Goal: Communication & Community: Answer question/provide support

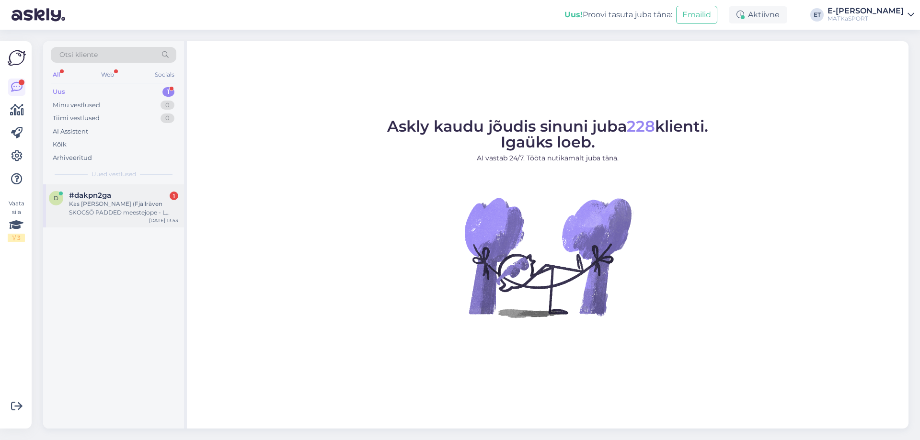
click at [73, 200] on div "Kas [PERSON_NAME] (Fjällräven SKOGSÖ PADDED meestejope - L suurus, värv oranž )…" at bounding box center [123, 208] width 109 height 17
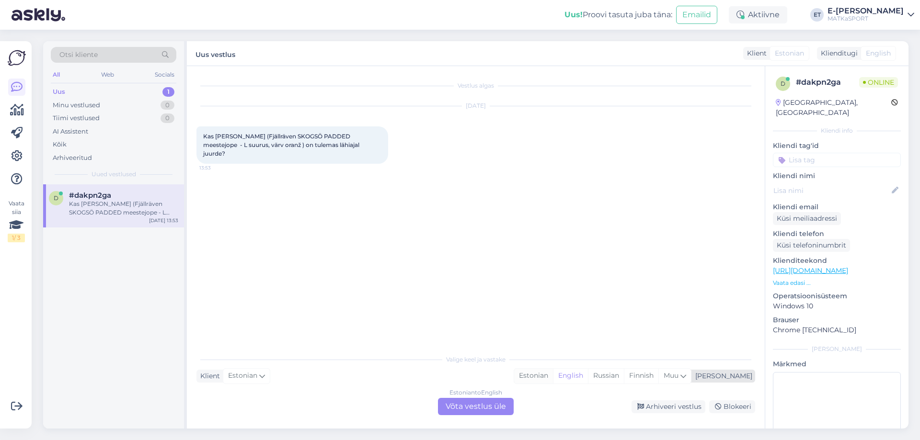
click at [553, 375] on div "Estonian" at bounding box center [533, 376] width 39 height 14
click at [485, 408] on div "Estonian to Estonian Võta vestlus üle" at bounding box center [476, 406] width 76 height 17
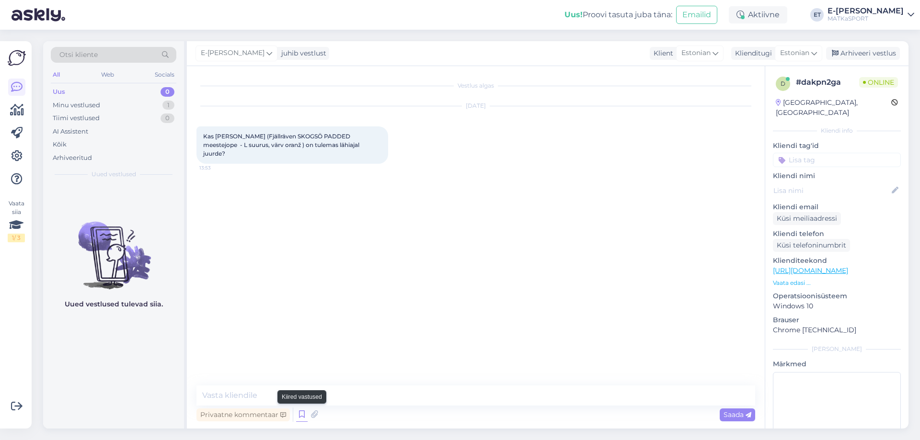
click at [298, 414] on icon at bounding box center [302, 415] width 12 height 14
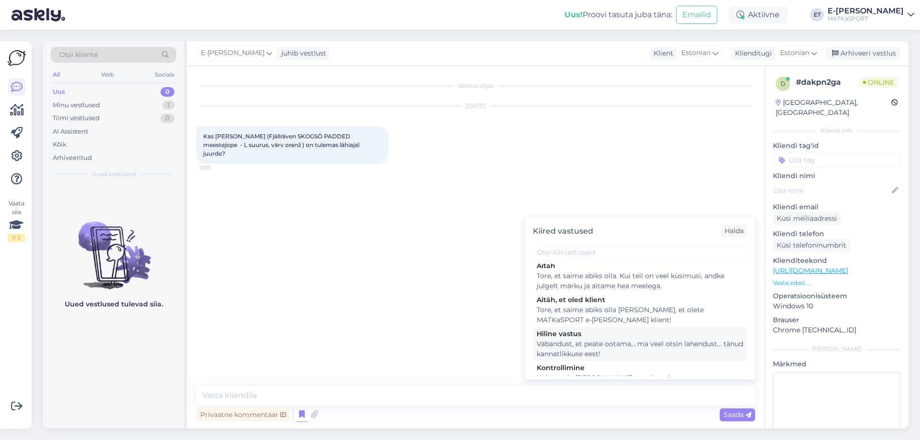
scroll to position [96, 0]
click at [620, 370] on div "Kohe uurin [PERSON_NAME] peagi teada." at bounding box center [640, 375] width 207 height 10
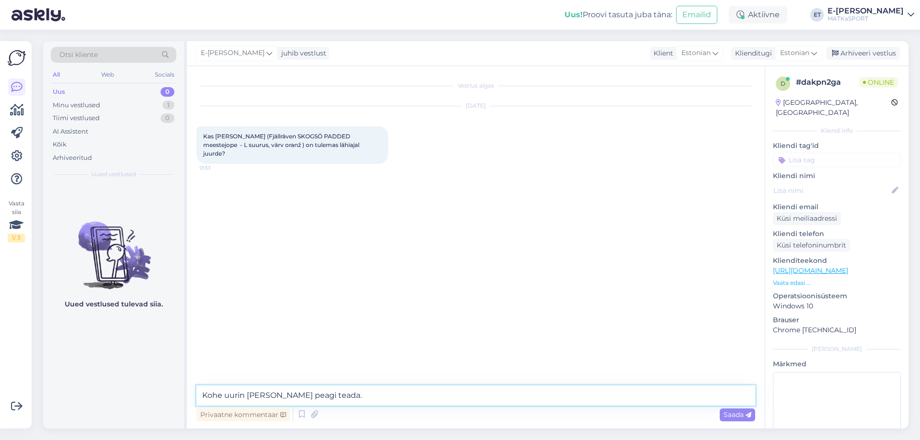
click at [203, 394] on textarea "Kohe uurin [PERSON_NAME] peagi teada." at bounding box center [475, 396] width 559 height 20
type textarea "Tere! Kohe uurin [PERSON_NAME] peagi teada."
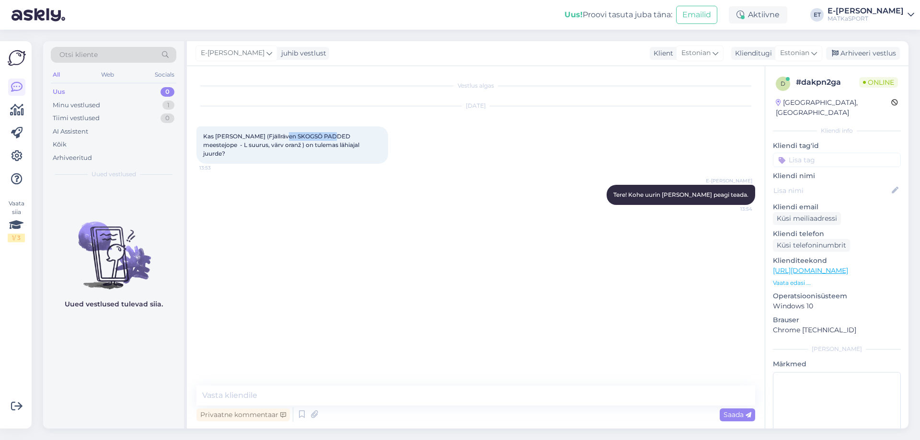
drag, startPoint x: 330, startPoint y: 137, endPoint x: 279, endPoint y: 135, distance: 50.8
click at [279, 135] on span "Kas [PERSON_NAME] (Fjällräven SKOGSÖ PADDED meestejope - L suurus, värv oranž )…" at bounding box center [282, 145] width 158 height 24
copy span "SKOGSÖ PADDED"
click at [285, 402] on textarea at bounding box center [475, 396] width 559 height 20
type textarea "O"
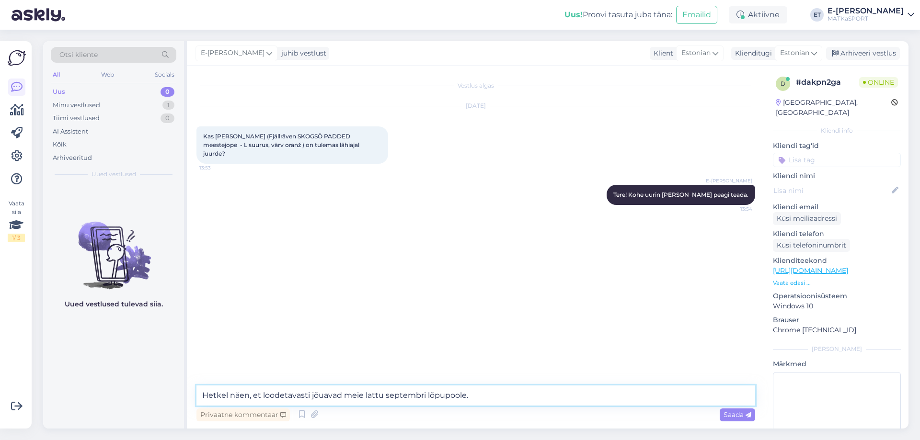
type textarea "Hetkel näen, et loodetavasti jõuavad meie lattu septembri lõpupoole."
click at [503, 394] on textarea "Hetkel näen, et loodetavasti jõuavad meie lattu septembri lõpupoole." at bounding box center [475, 396] width 559 height 20
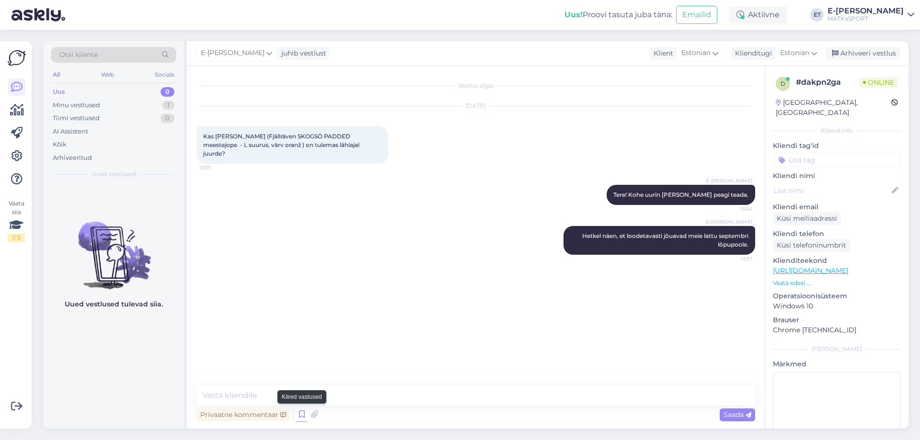
click at [301, 411] on icon at bounding box center [302, 415] width 12 height 14
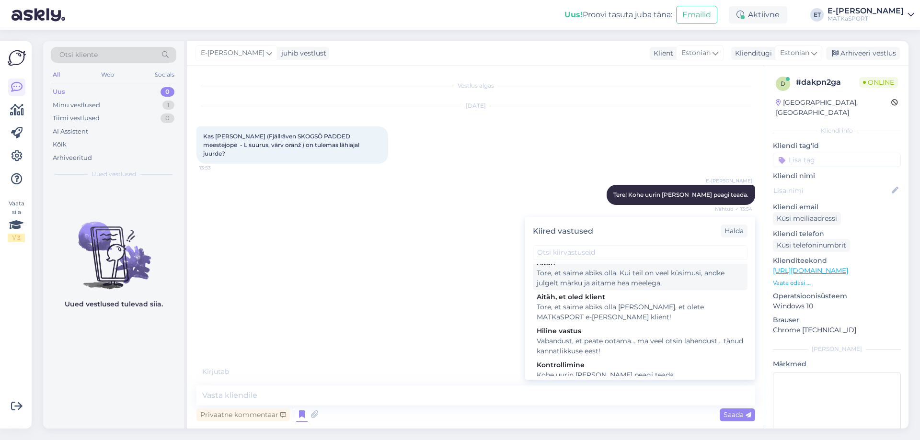
scroll to position [140, 0]
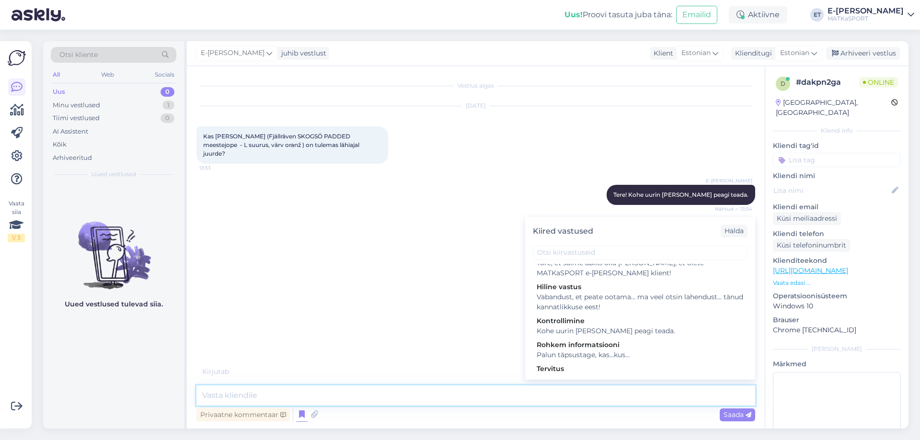
click at [461, 394] on textarea at bounding box center [475, 396] width 559 height 20
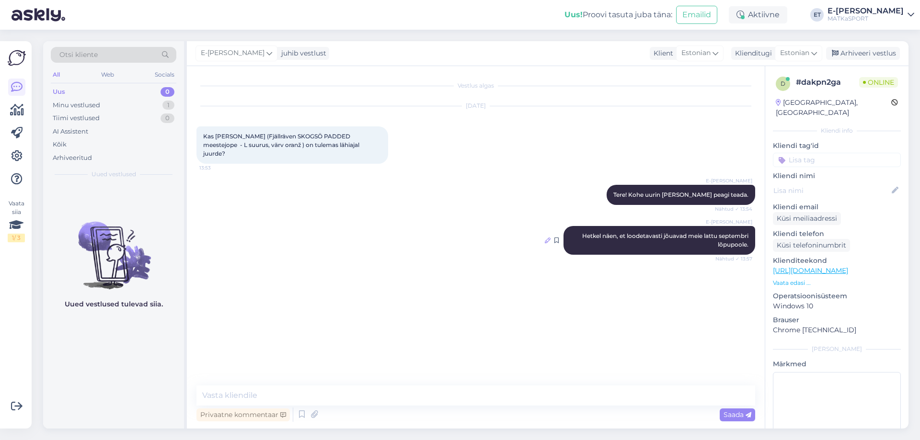
drag, startPoint x: 605, startPoint y: 230, endPoint x: 548, endPoint y: 231, distance: 57.5
click at [548, 238] on icon at bounding box center [548, 241] width 6 height 6
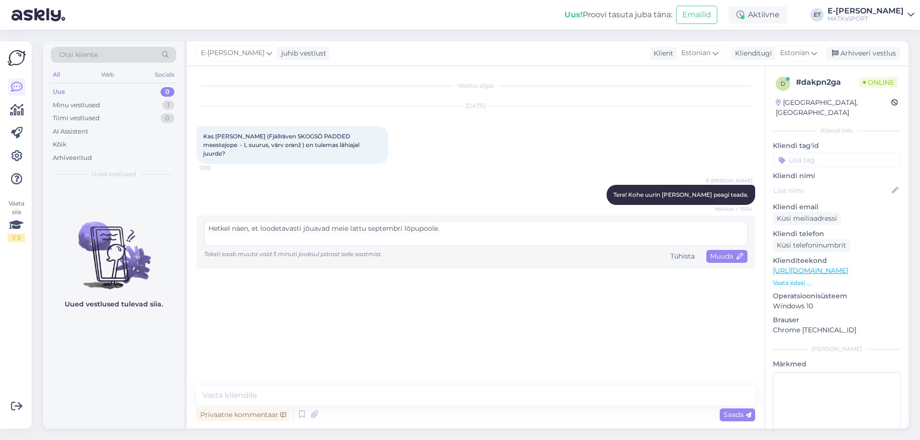
click at [332, 221] on textarea "Hetkel näen, et loodetavasti jõuavad meie lattu septembri lõpupoole." at bounding box center [475, 233] width 543 height 25
type textarea "Hetkel näen, et loodetavasti jõuavad need joped meie lattu septembri lõpupoole."
click at [722, 252] on span "Muuda" at bounding box center [727, 256] width 34 height 9
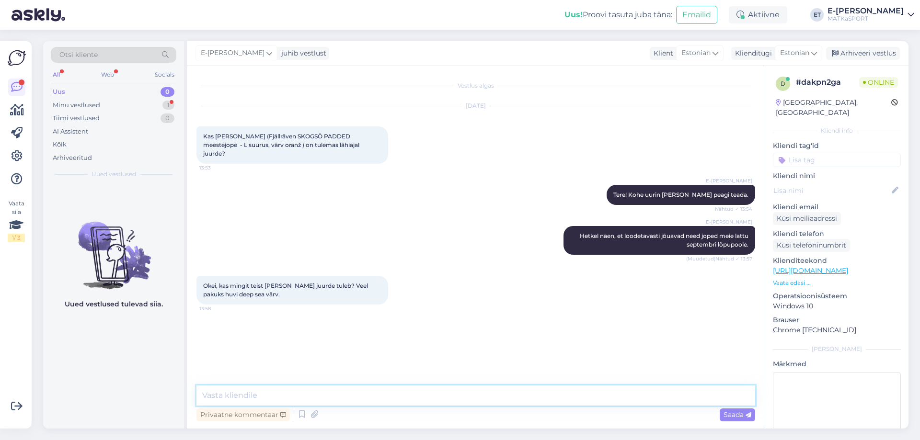
click at [282, 392] on textarea at bounding box center [475, 396] width 559 height 20
type textarea "Musta värvi on ka tellitud, Deep sea värvi juurde tulemas ei ole."
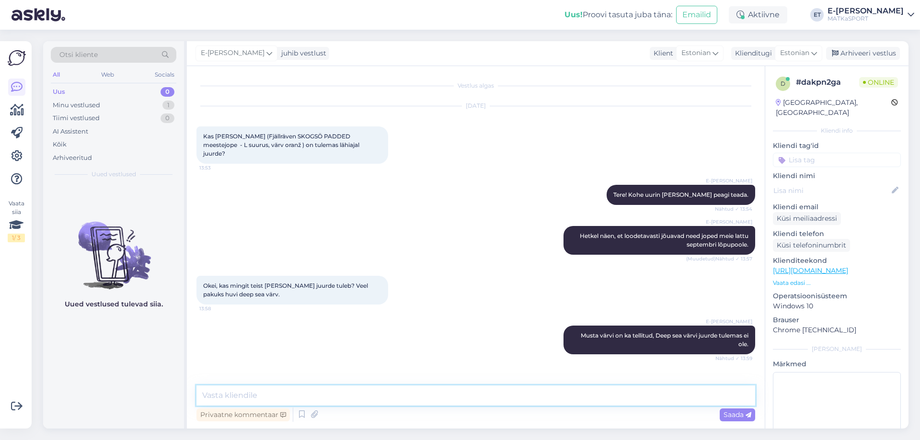
scroll to position [21, 0]
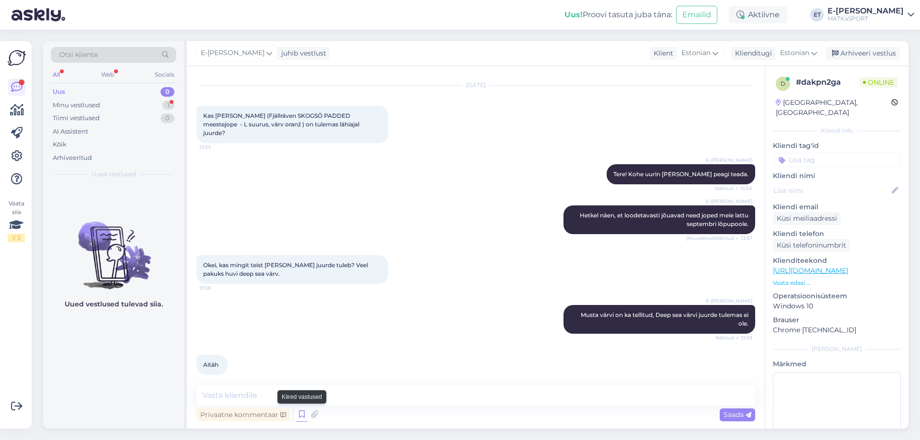
click at [305, 415] on icon at bounding box center [302, 415] width 12 height 14
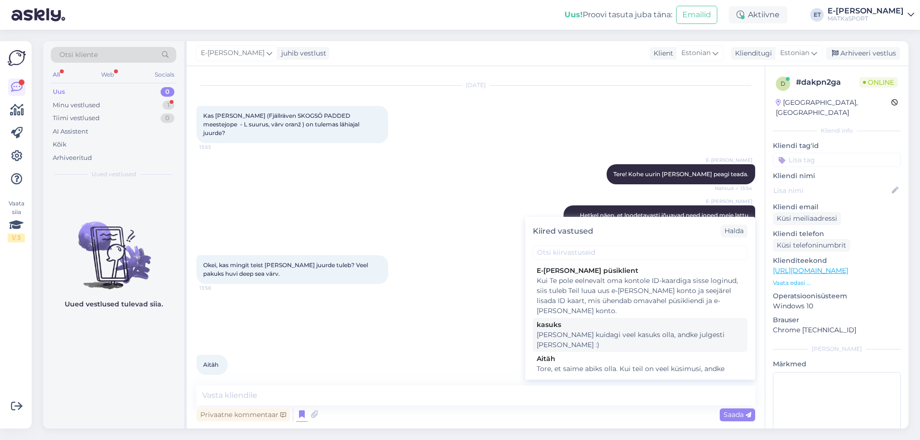
click at [607, 336] on div "[PERSON_NAME] kuidagi veel kasuks olla, andke julgesti [PERSON_NAME] :)" at bounding box center [640, 340] width 207 height 20
type textarea "[PERSON_NAME] kuidagi veel kasuks olla, andke julgesti [PERSON_NAME] :)"
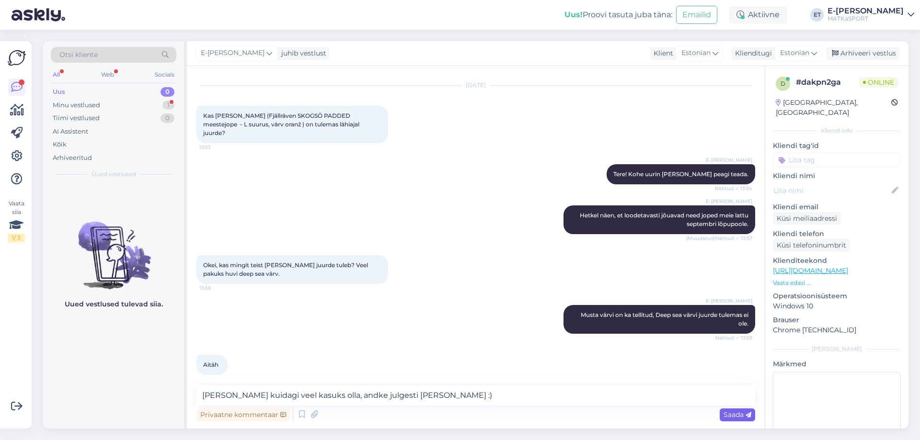
click at [732, 420] on div "Saada" at bounding box center [737, 415] width 35 height 13
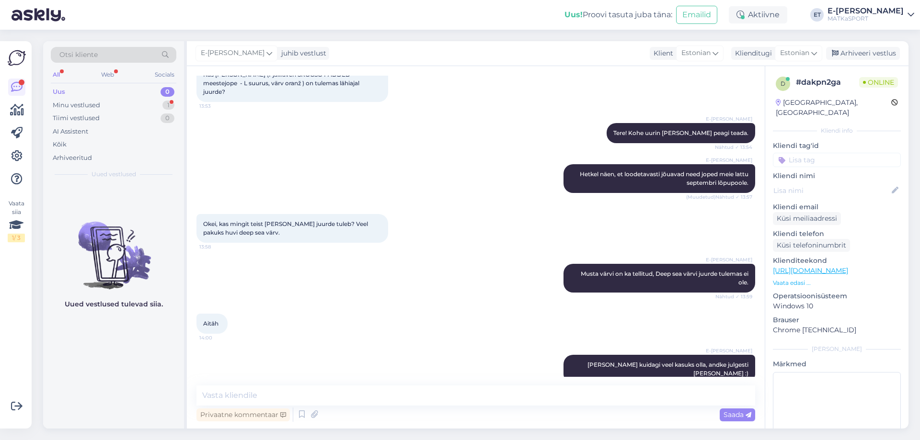
click at [804, 279] on p "Vaata edasi ..." at bounding box center [837, 283] width 128 height 9
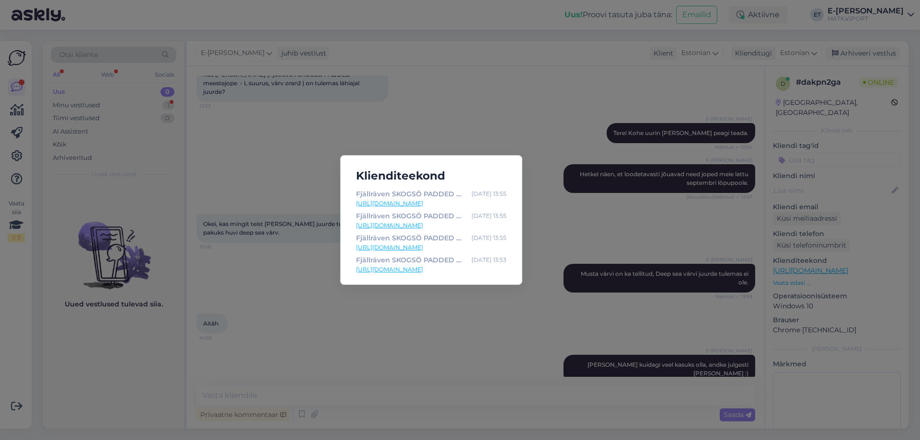
click at [419, 327] on div "Klienditeekond Fjällräven SKOGSÖ PADDED meeste jope [DATE] 13:55 [URL][DOMAIN_N…" at bounding box center [460, 220] width 920 height 440
